Goal: Information Seeking & Learning: Learn about a topic

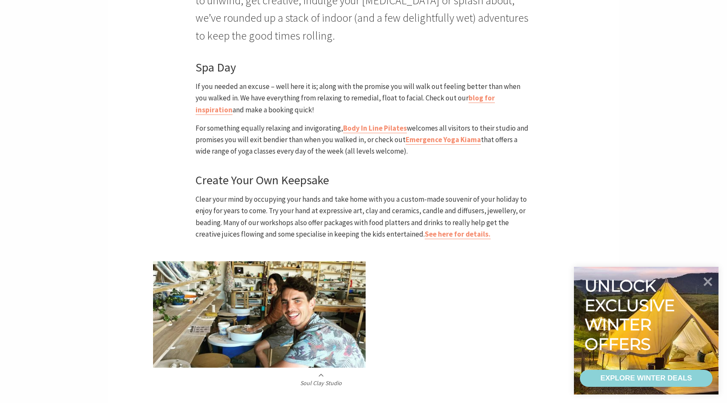
scroll to position [355, 0]
click at [425, 235] on link "See here for details." at bounding box center [458, 234] width 66 height 10
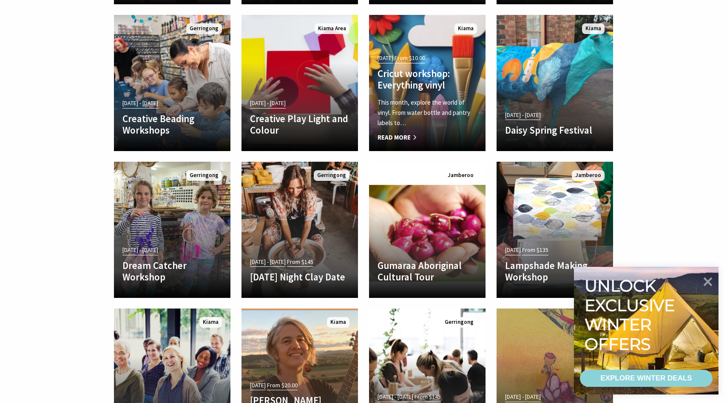
scroll to position [601, 0]
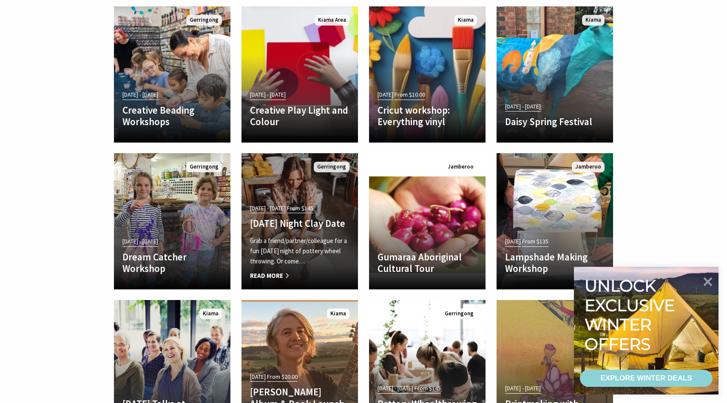
click at [299, 244] on p "Grab a friend/partner/colleague for a fun [DATE] night of pottery wheel throwin…" at bounding box center [299, 250] width 99 height 31
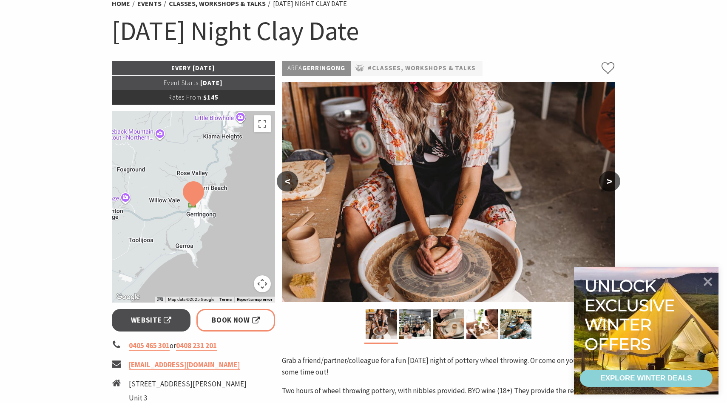
scroll to position [70, 0]
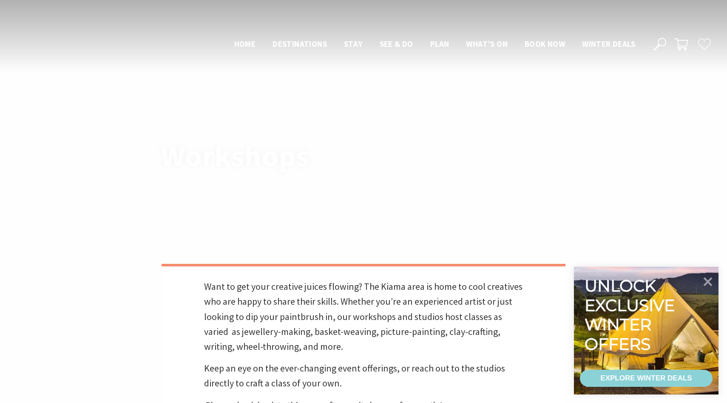
scroll to position [601, 0]
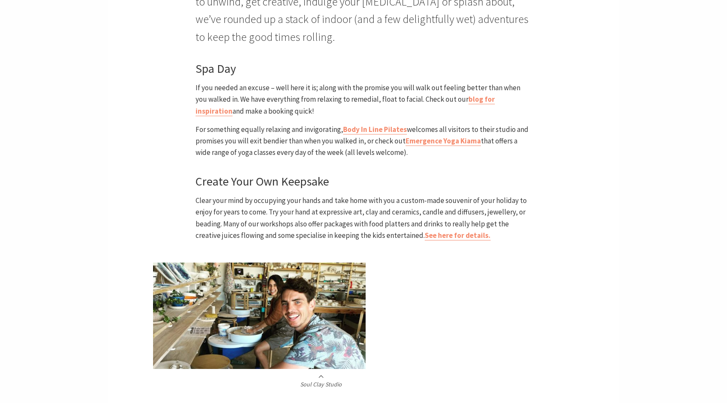
scroll to position [355, 0]
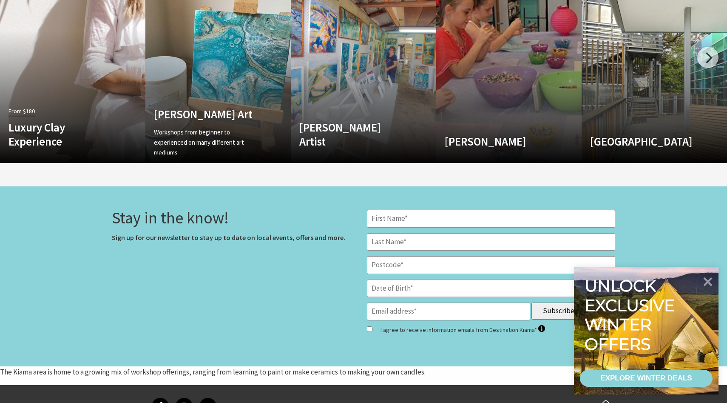
scroll to position [1211, 0]
